Goal: Find specific page/section: Find specific page/section

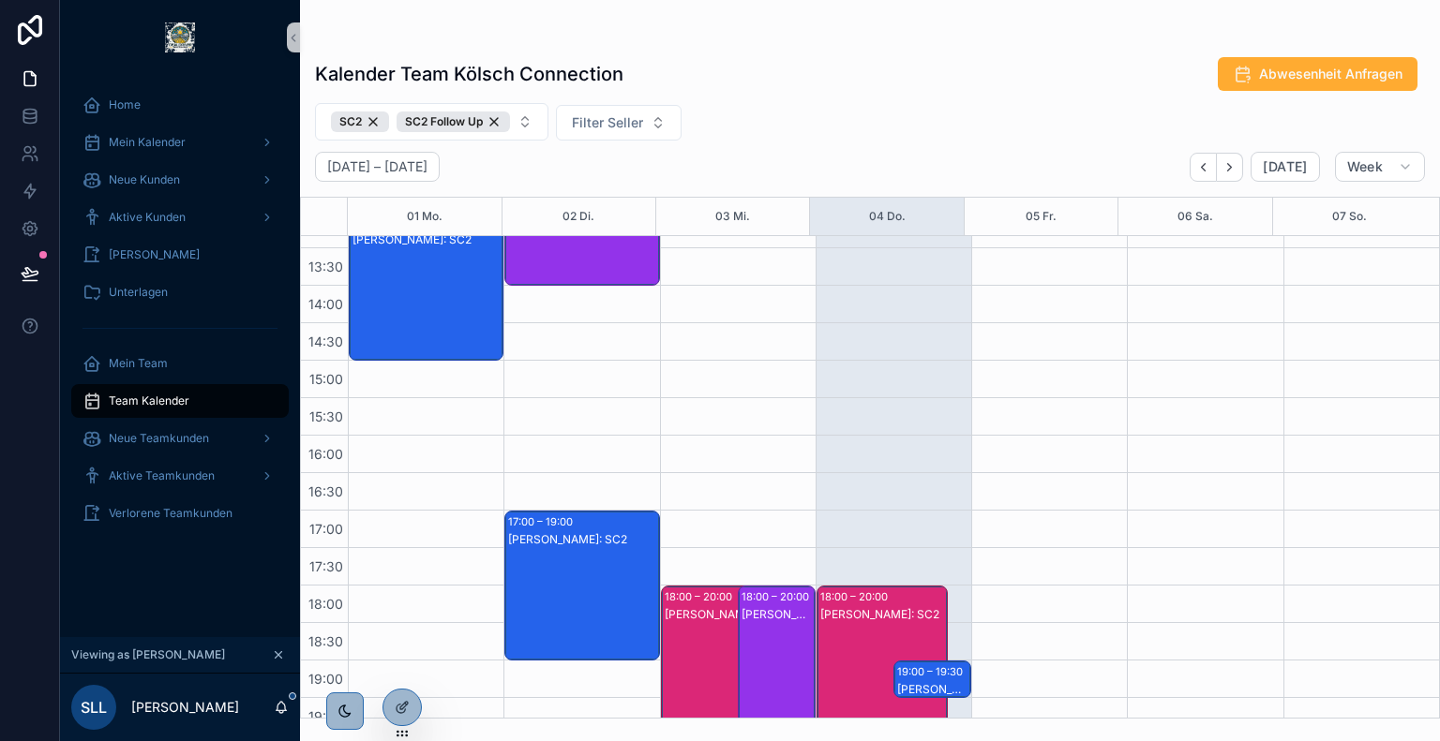
scroll to position [716, 0]
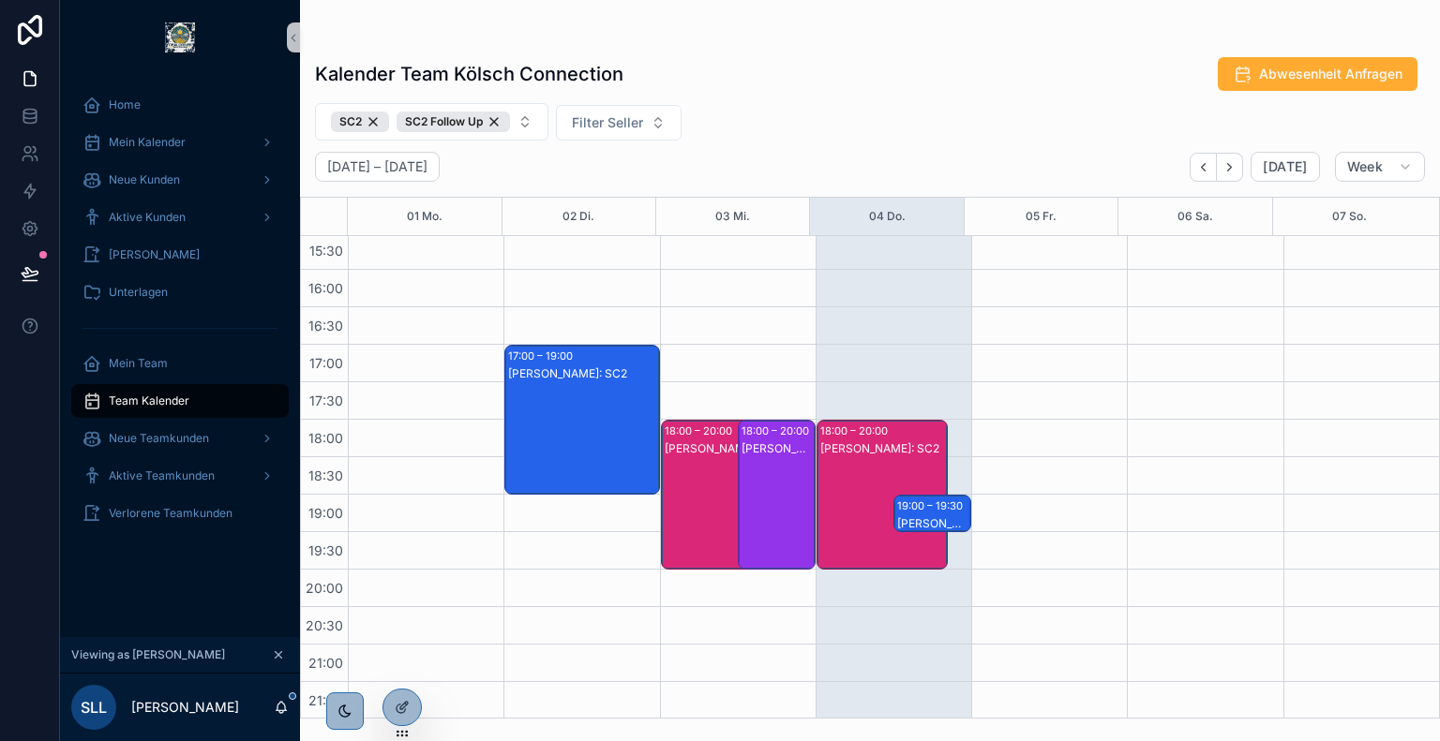
click at [855, 438] on div "18:00 – 20:00" at bounding box center [856, 431] width 72 height 19
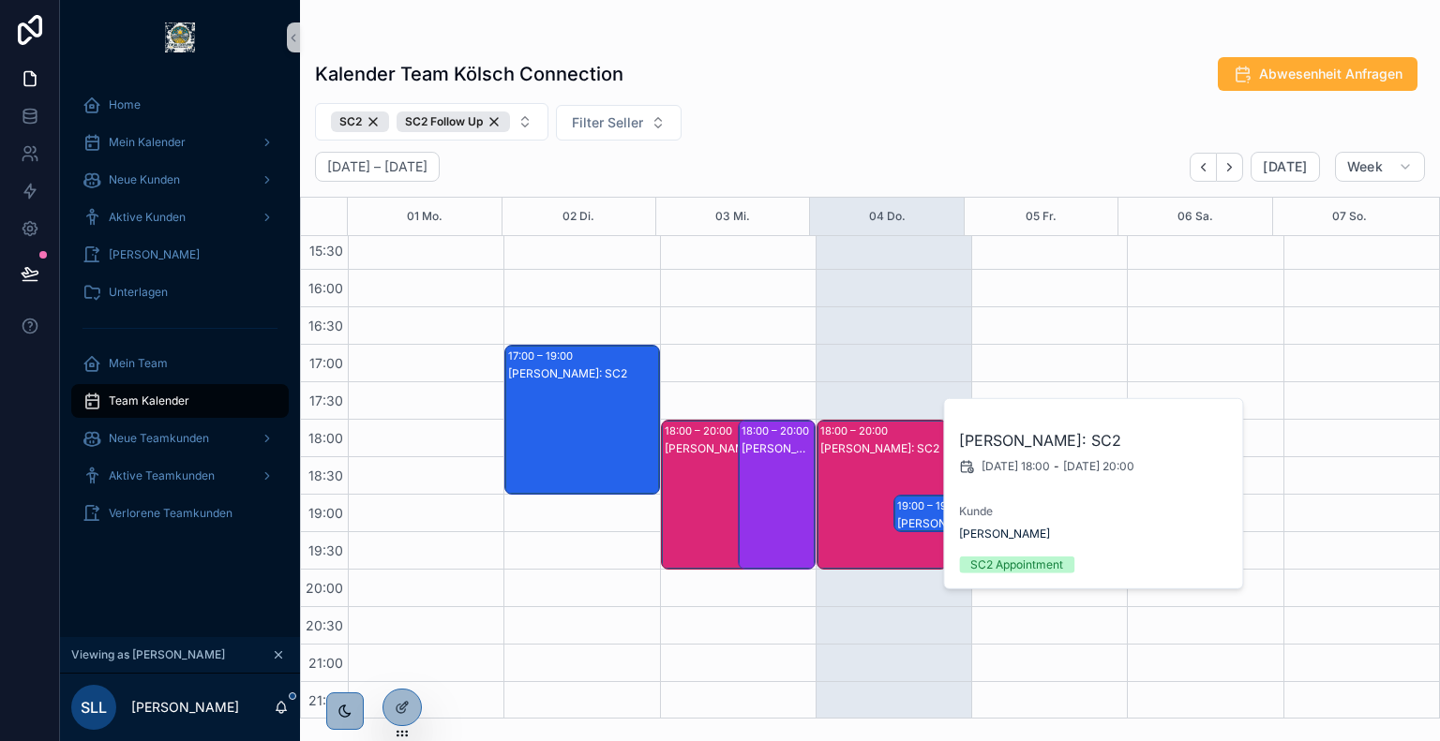
click at [826, 65] on div "Kalender Team Kölsch Connection Abwesenheit Anfragen" at bounding box center [870, 74] width 1110 height 36
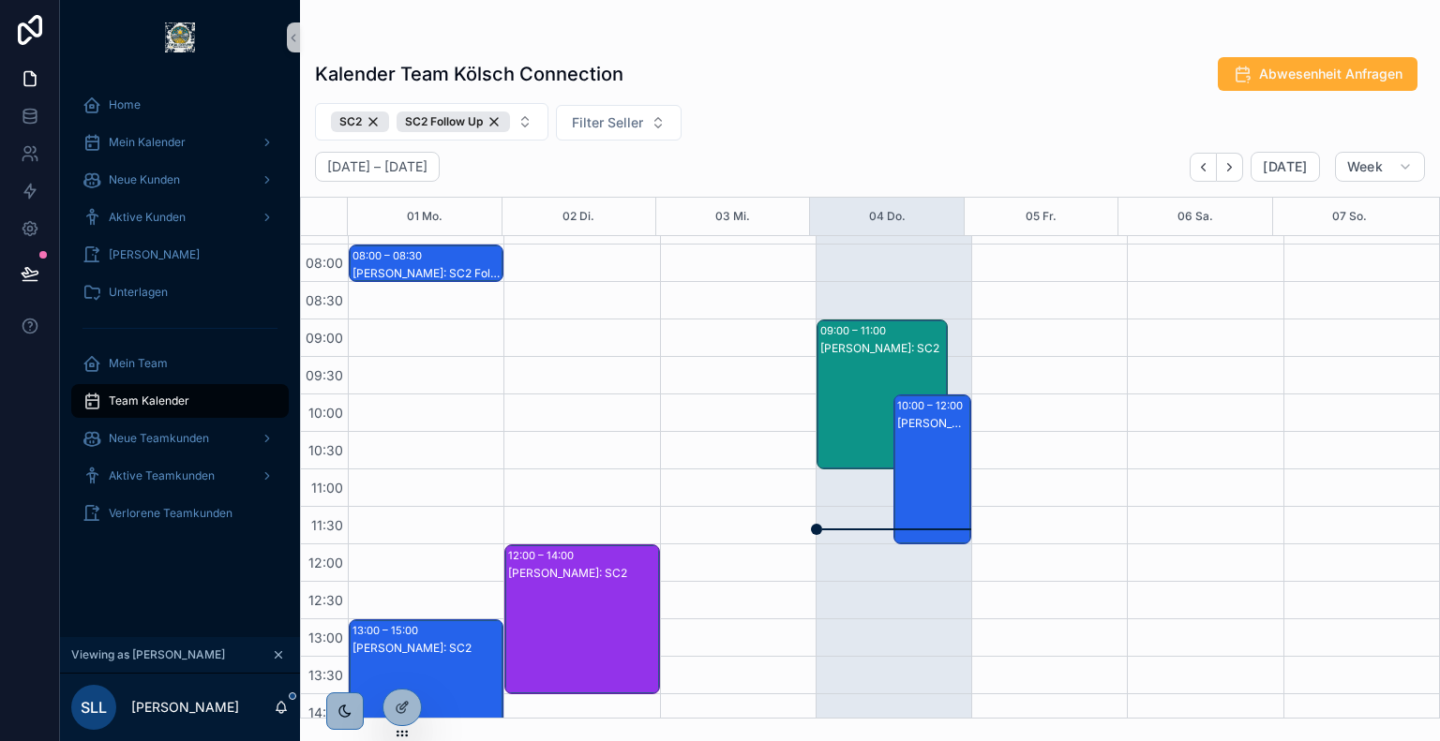
scroll to position [213, 0]
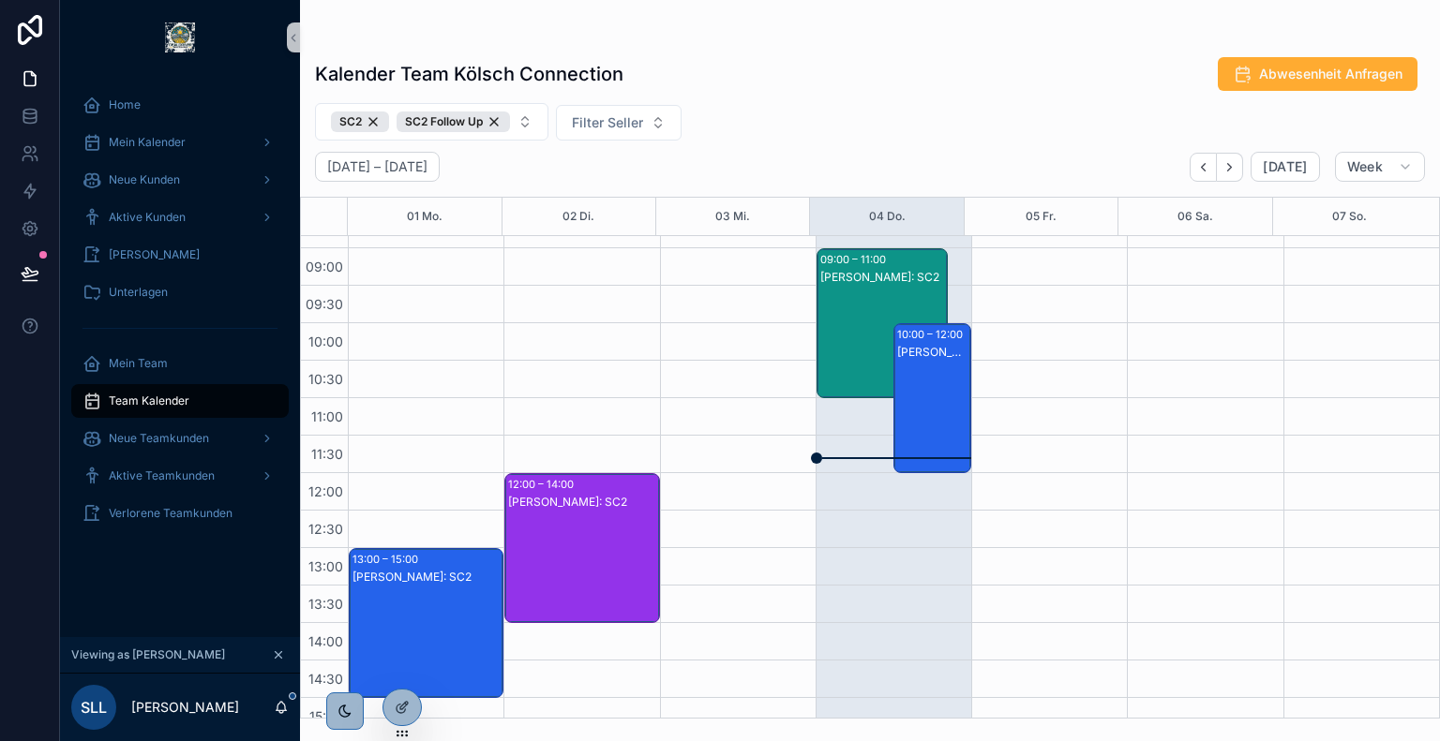
click at [839, 296] on div "[PERSON_NAME]: SC2" at bounding box center [883, 342] width 126 height 146
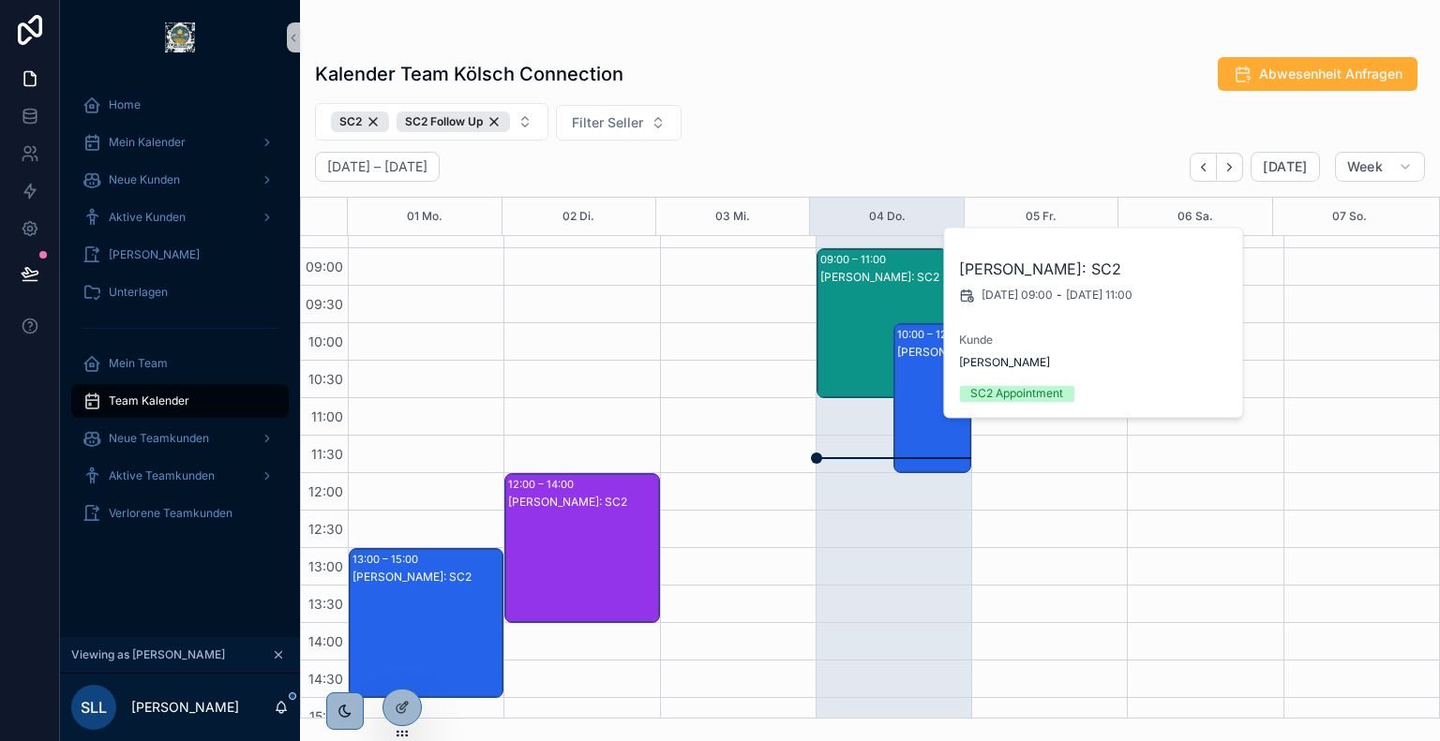
click at [894, 368] on div "10:00 – 12:00 [PERSON_NAME]: SC2" at bounding box center [932, 398] width 76 height 148
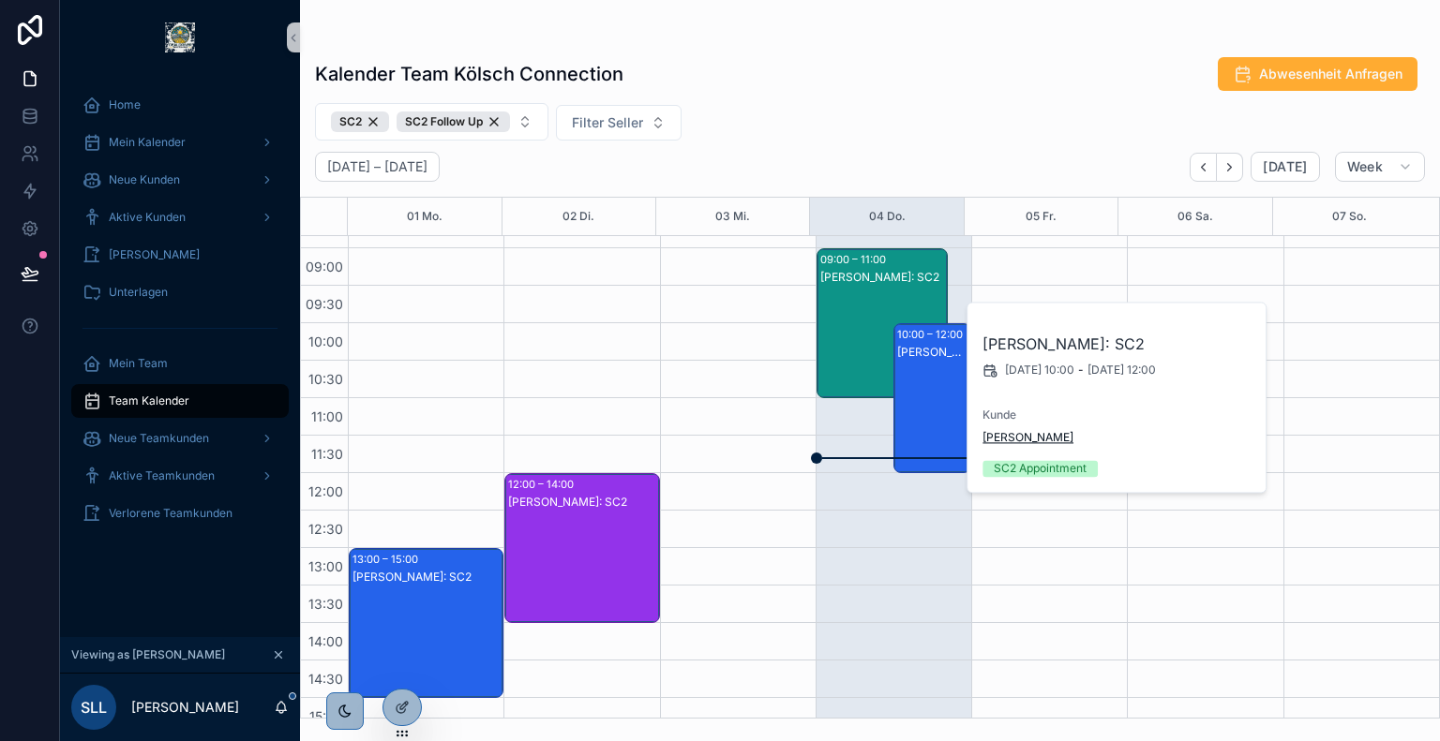
click at [1004, 433] on span "[PERSON_NAME]" at bounding box center [1027, 437] width 91 height 15
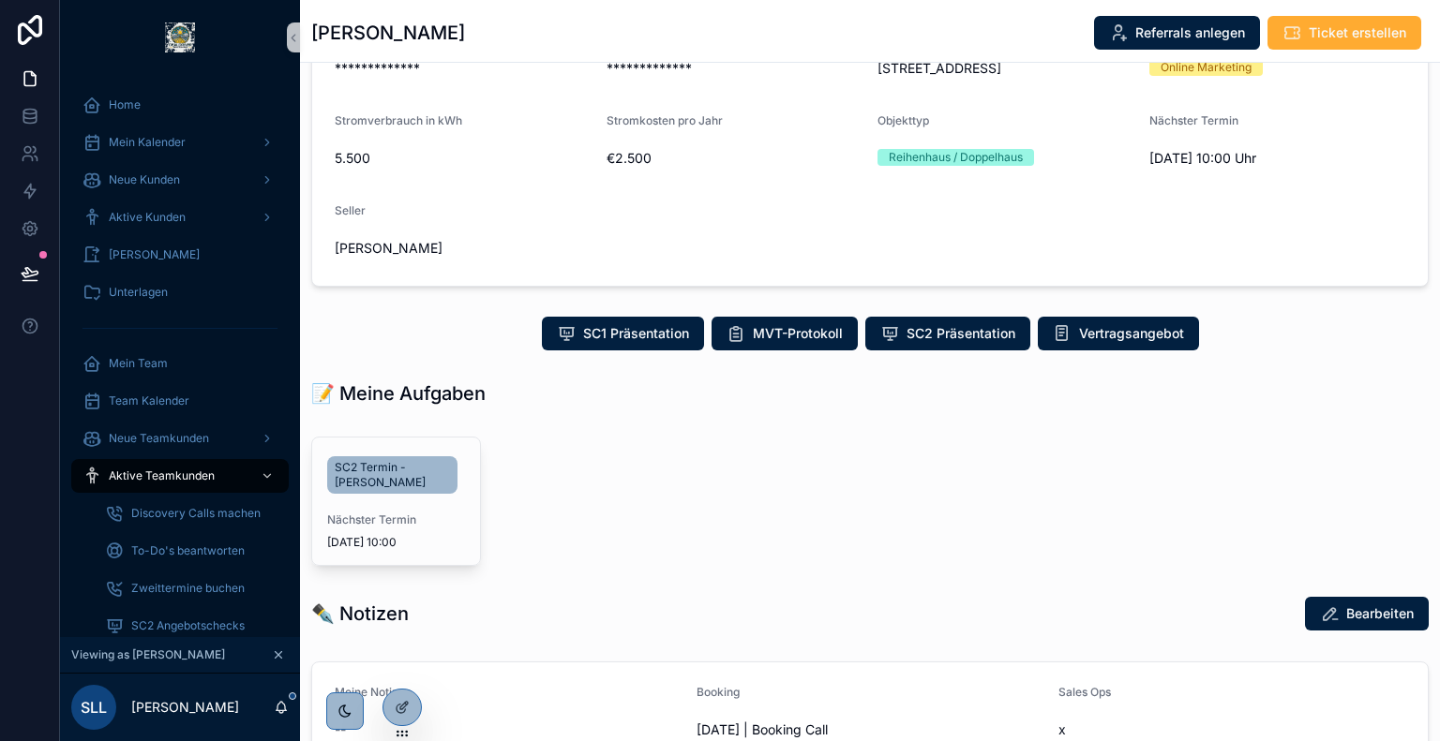
scroll to position [266, 0]
click at [1098, 340] on button "Vertragsangebot" at bounding box center [1117, 333] width 161 height 34
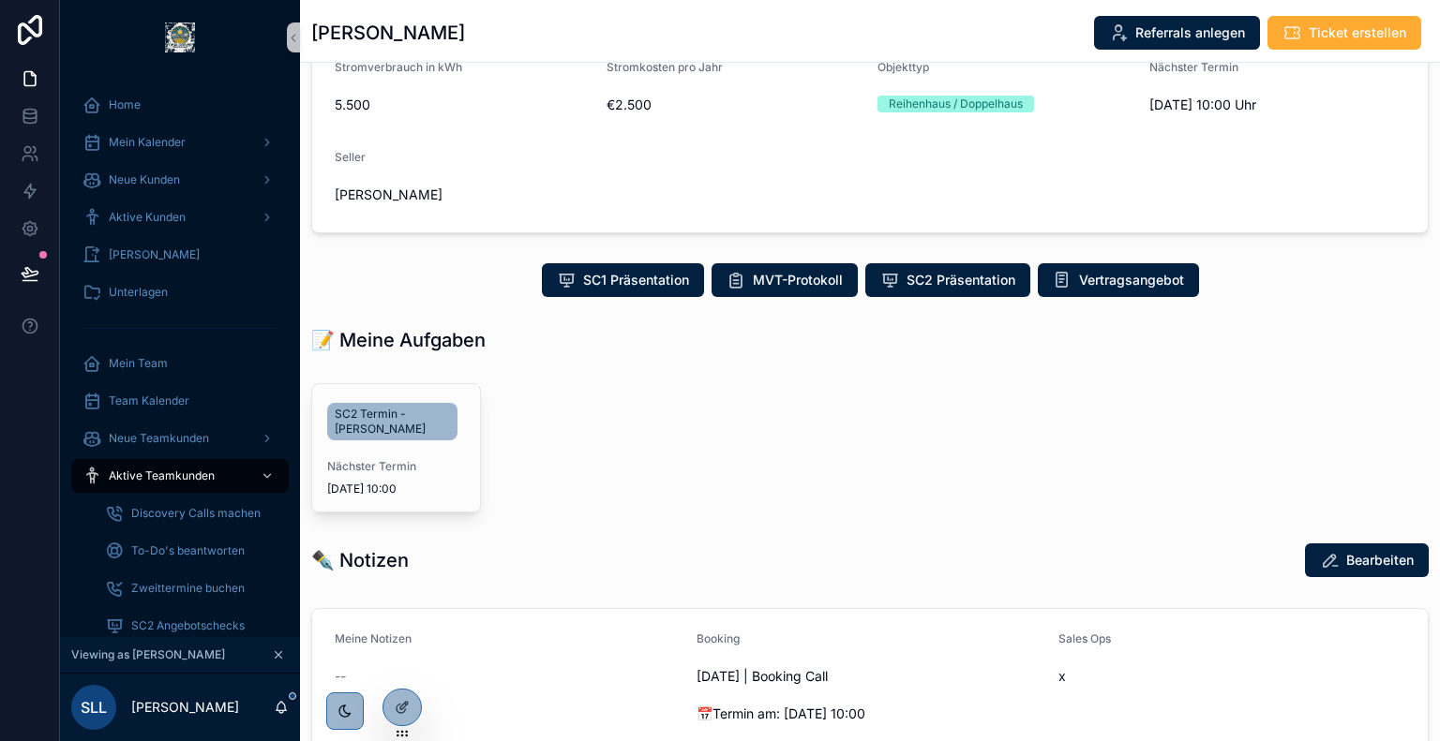
scroll to position [322, 0]
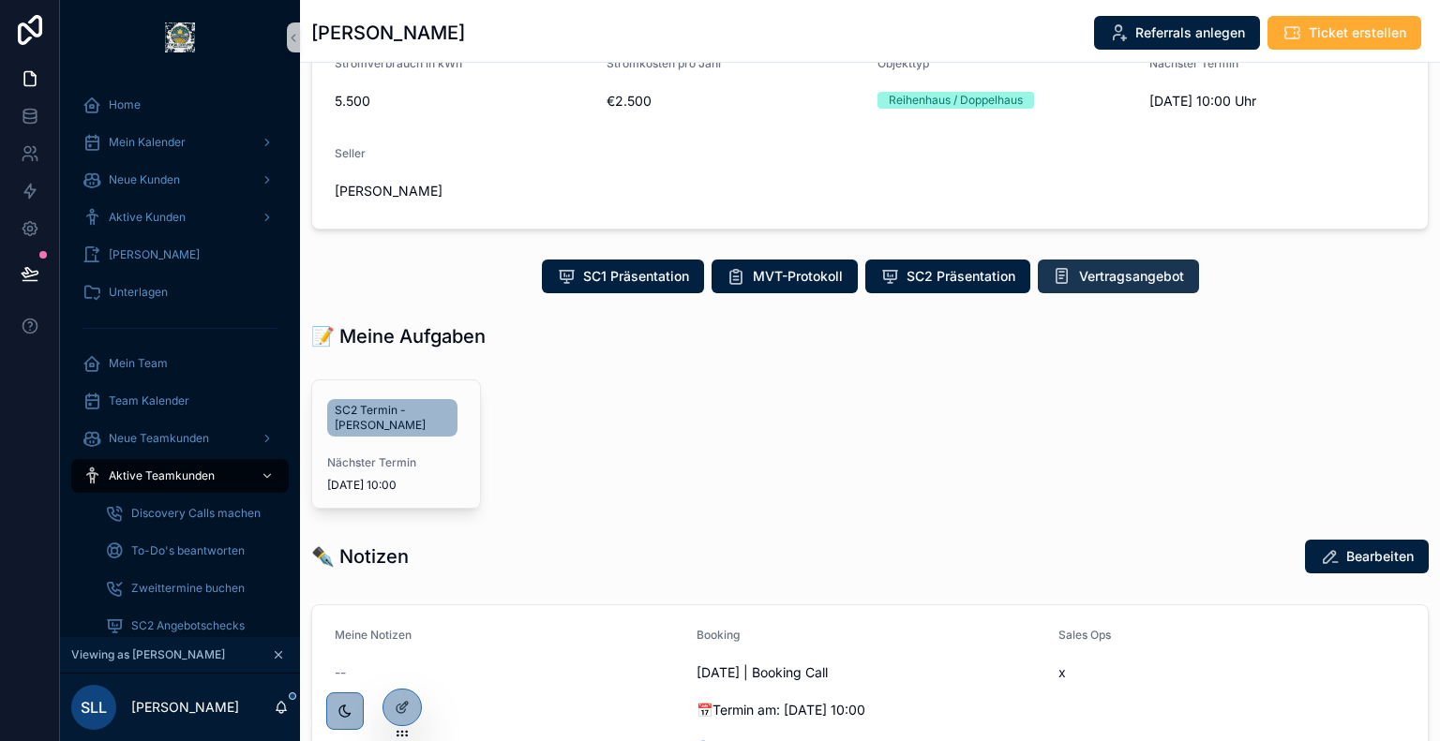
click at [1120, 278] on span "Vertragsangebot" at bounding box center [1131, 276] width 105 height 19
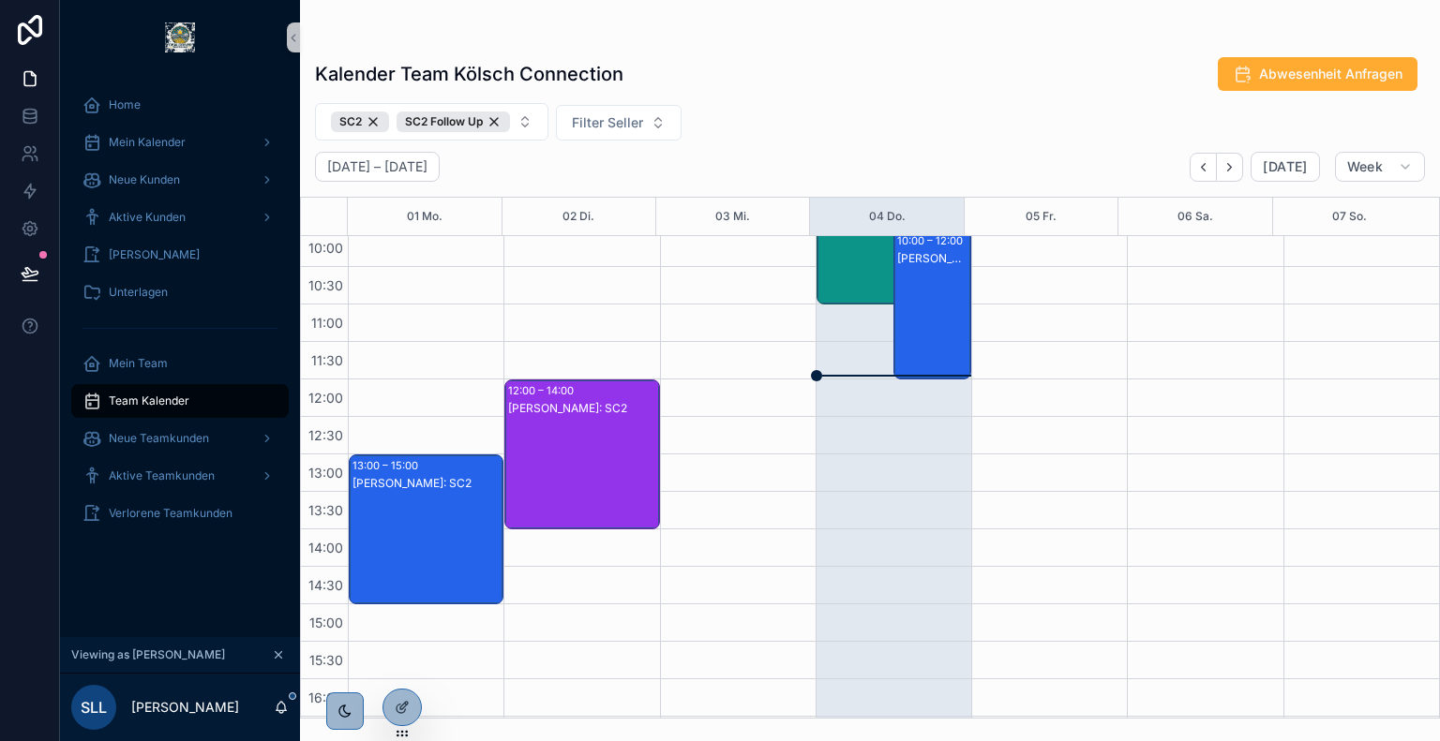
scroll to position [184, 0]
